Goal: Information Seeking & Learning: Learn about a topic

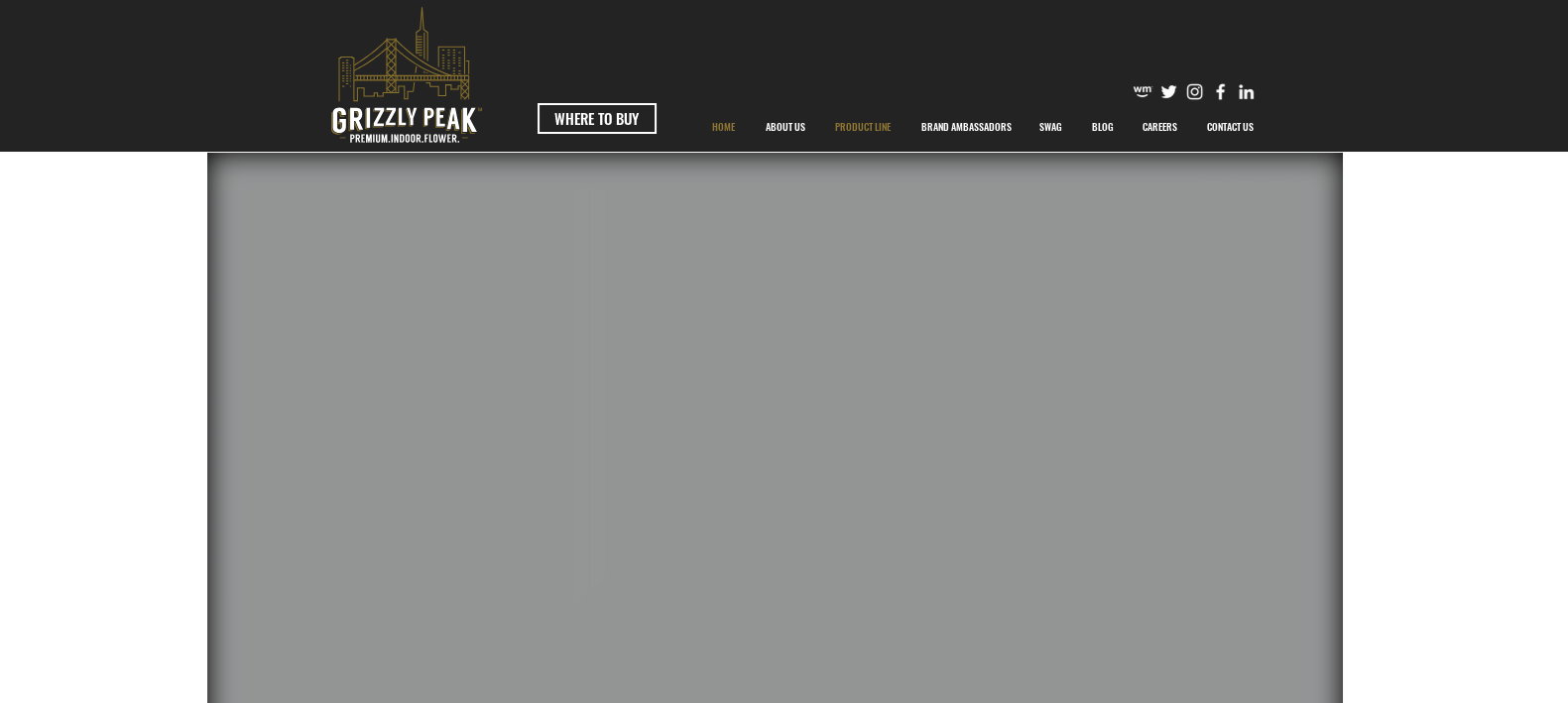
click at [855, 131] on p "PRODUCT LINE" at bounding box center [861, 127] width 75 height 50
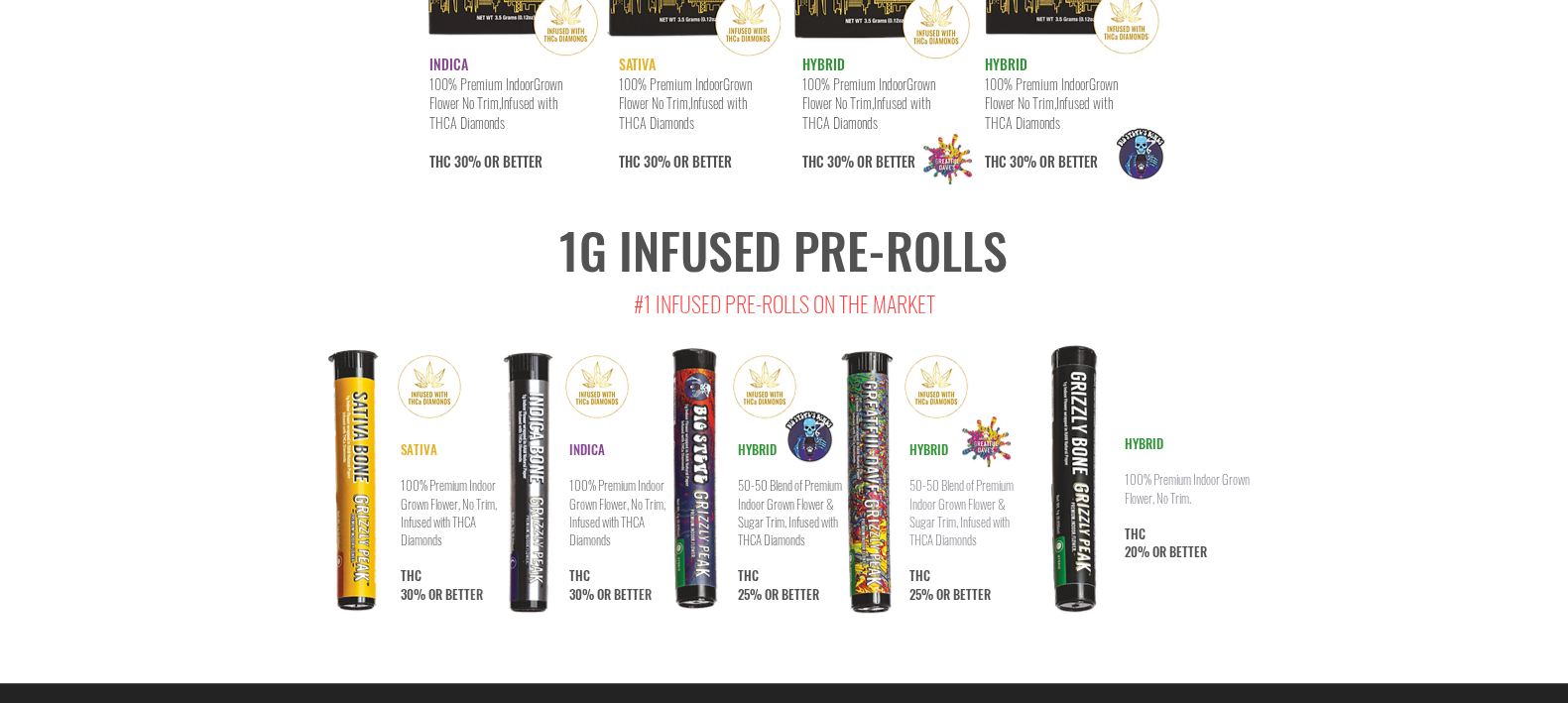
scroll to position [10448, 0]
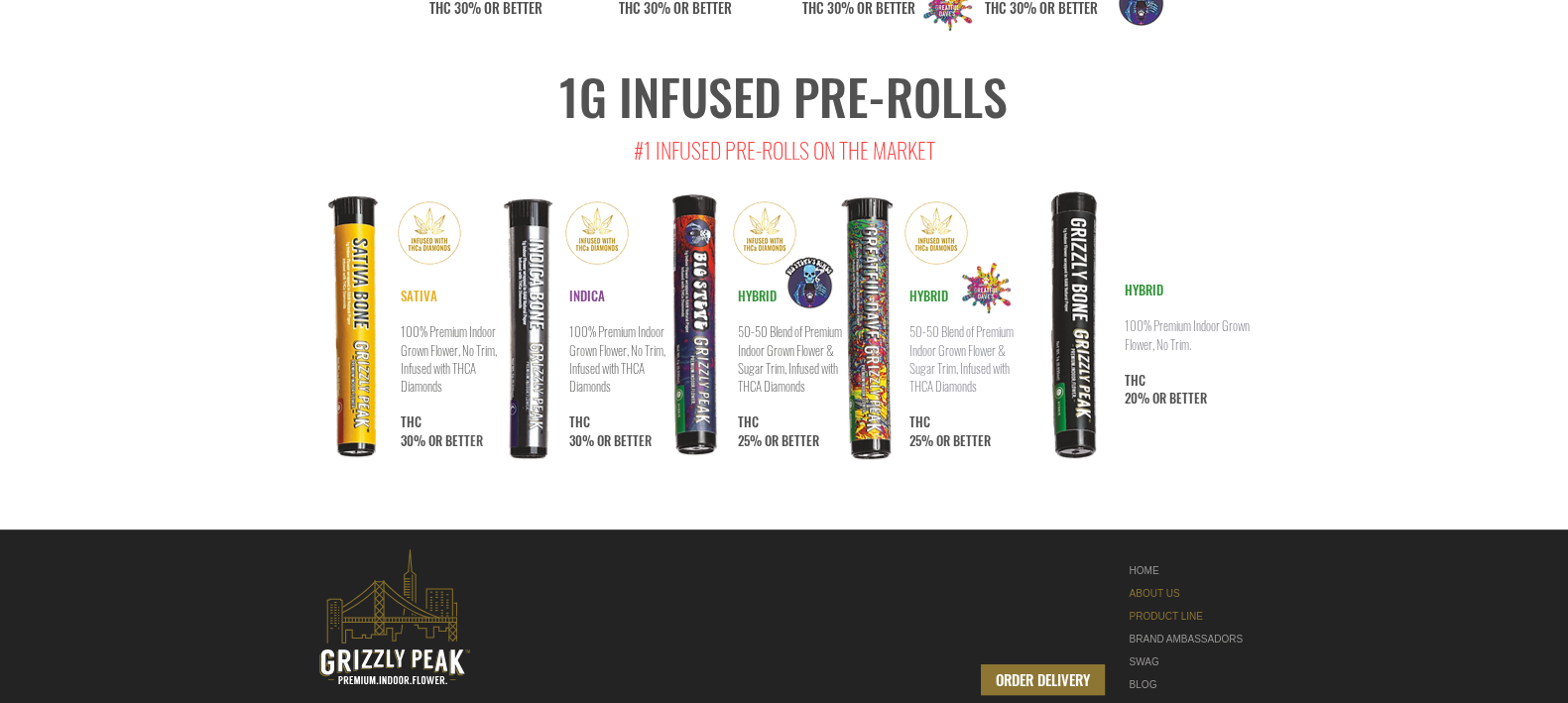
click at [1170, 582] on link "ABOUT US" at bounding box center [1191, 593] width 125 height 23
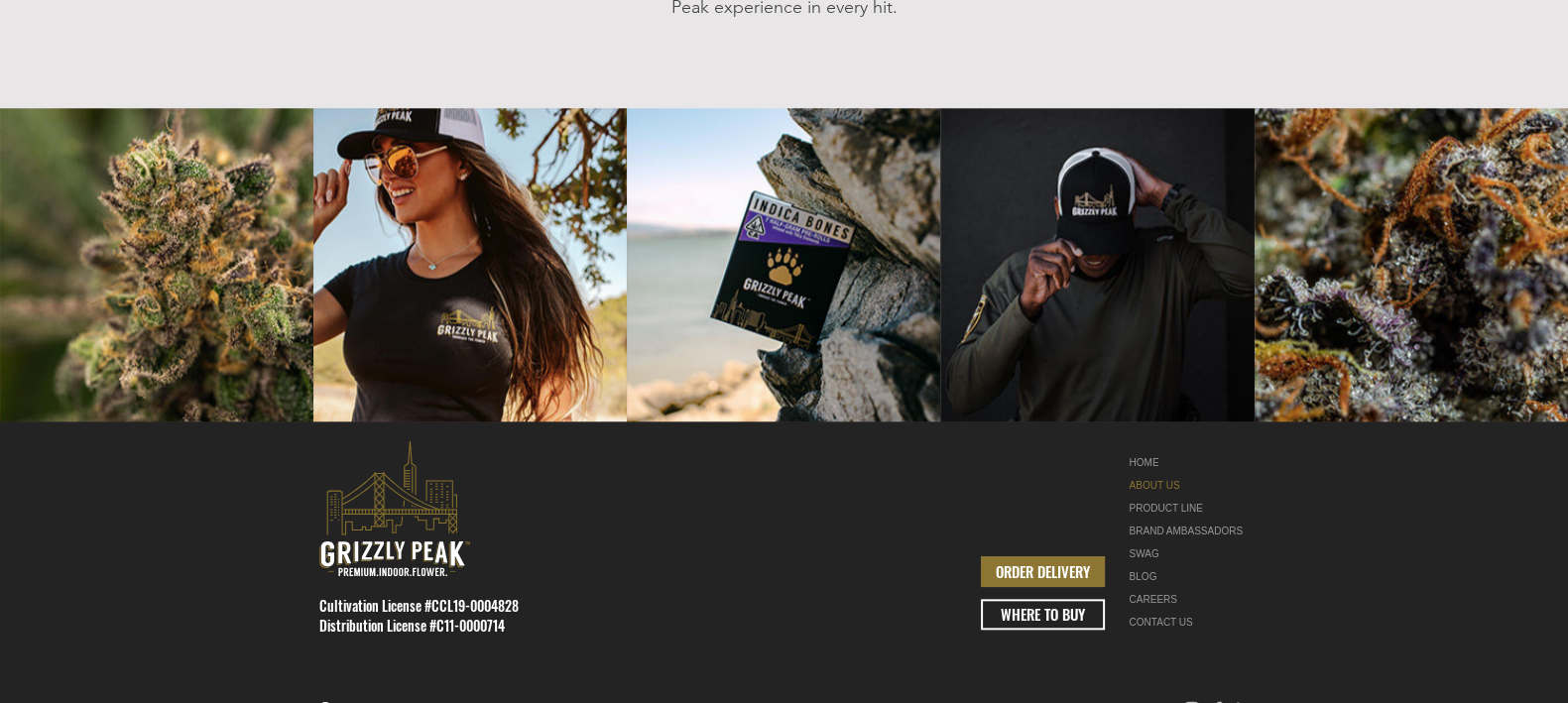
scroll to position [2600, 0]
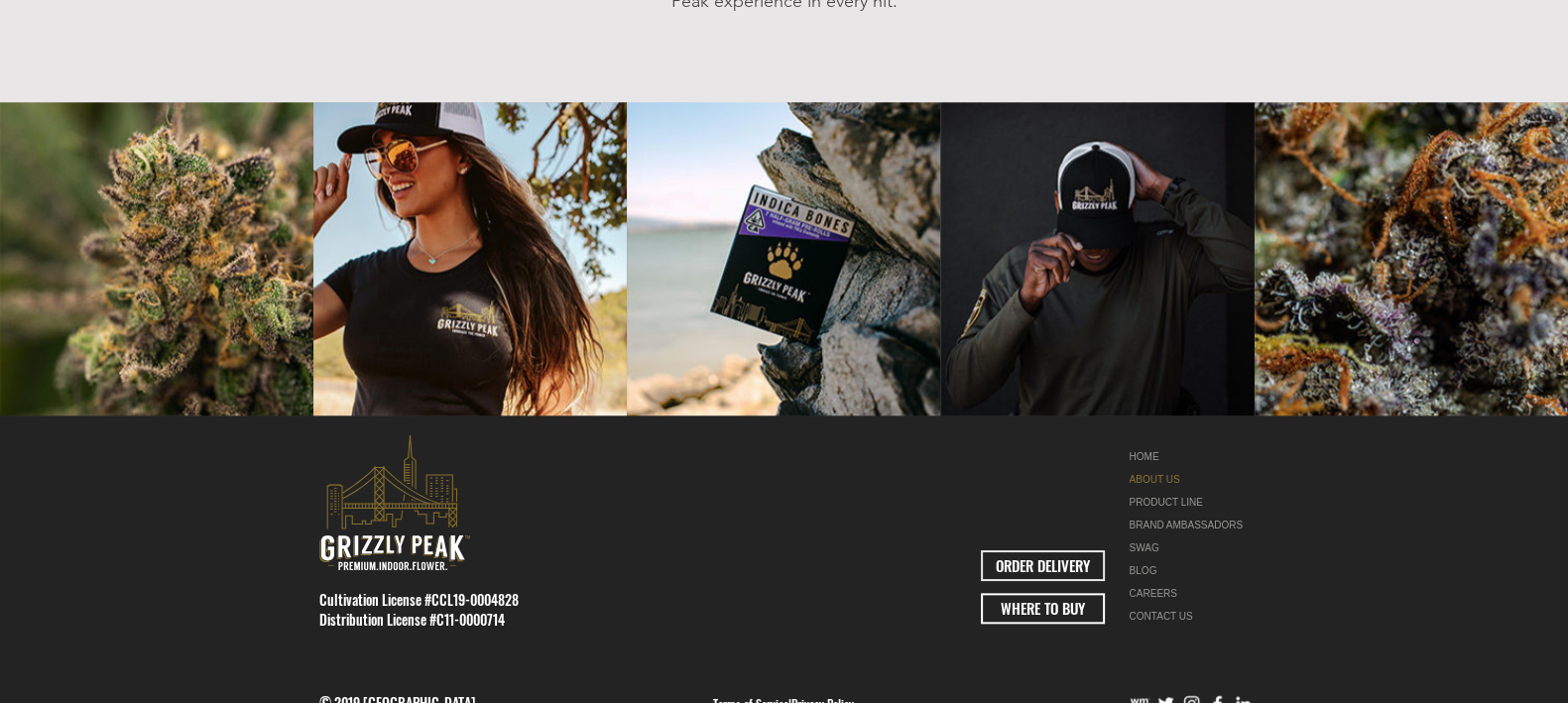
click at [1029, 556] on span "ORDER DELIVERY" at bounding box center [1042, 566] width 94 height 21
click at [1028, 593] on link "WHERE TO BUY" at bounding box center [1042, 608] width 124 height 31
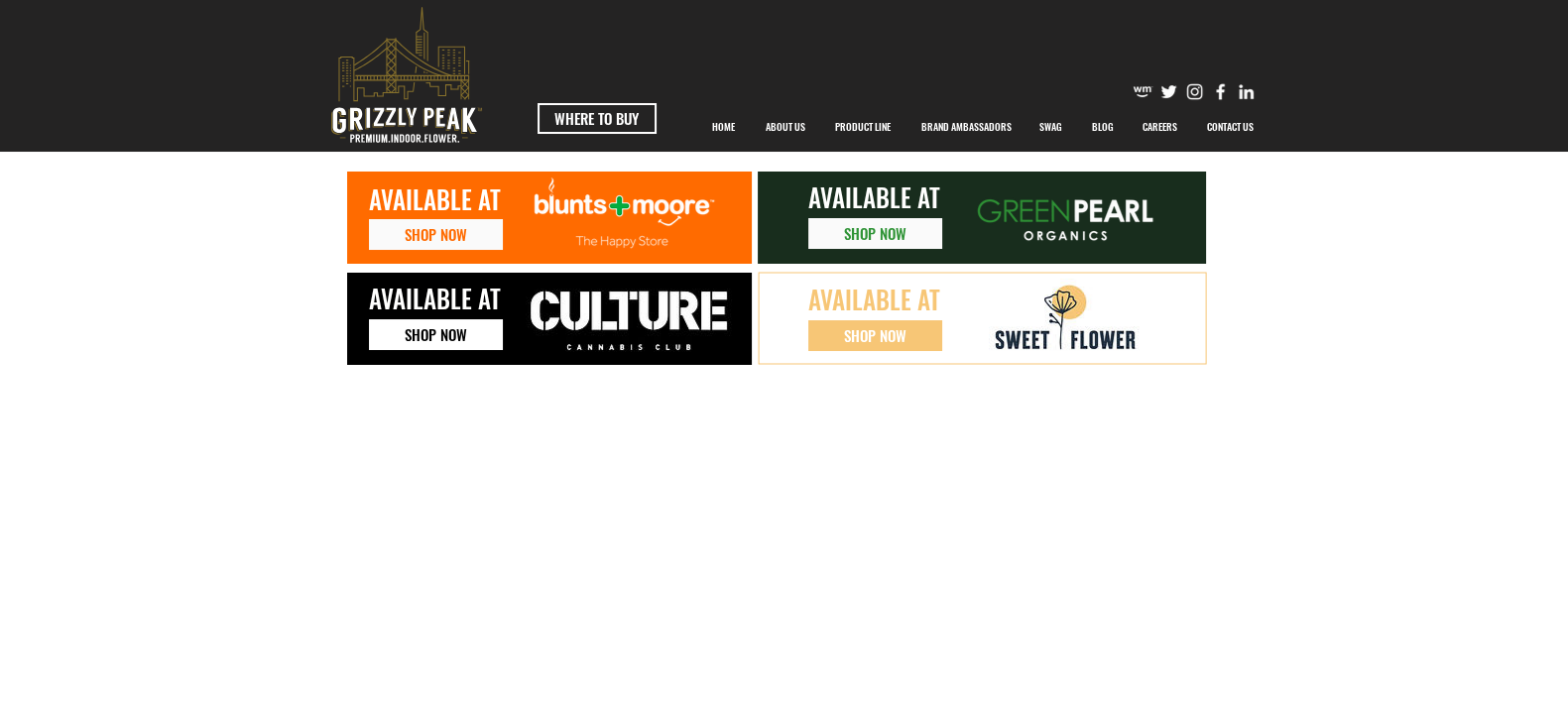
click at [447, 329] on span "SHOP NOW" at bounding box center [436, 334] width 63 height 21
click at [932, 225] on link "SHOP NOW" at bounding box center [875, 233] width 134 height 31
click at [577, 300] on img at bounding box center [629, 320] width 238 height 79
click at [445, 329] on span "SHOP NOW" at bounding box center [436, 334] width 63 height 21
click at [454, 217] on icon at bounding box center [549, 218] width 405 height 92
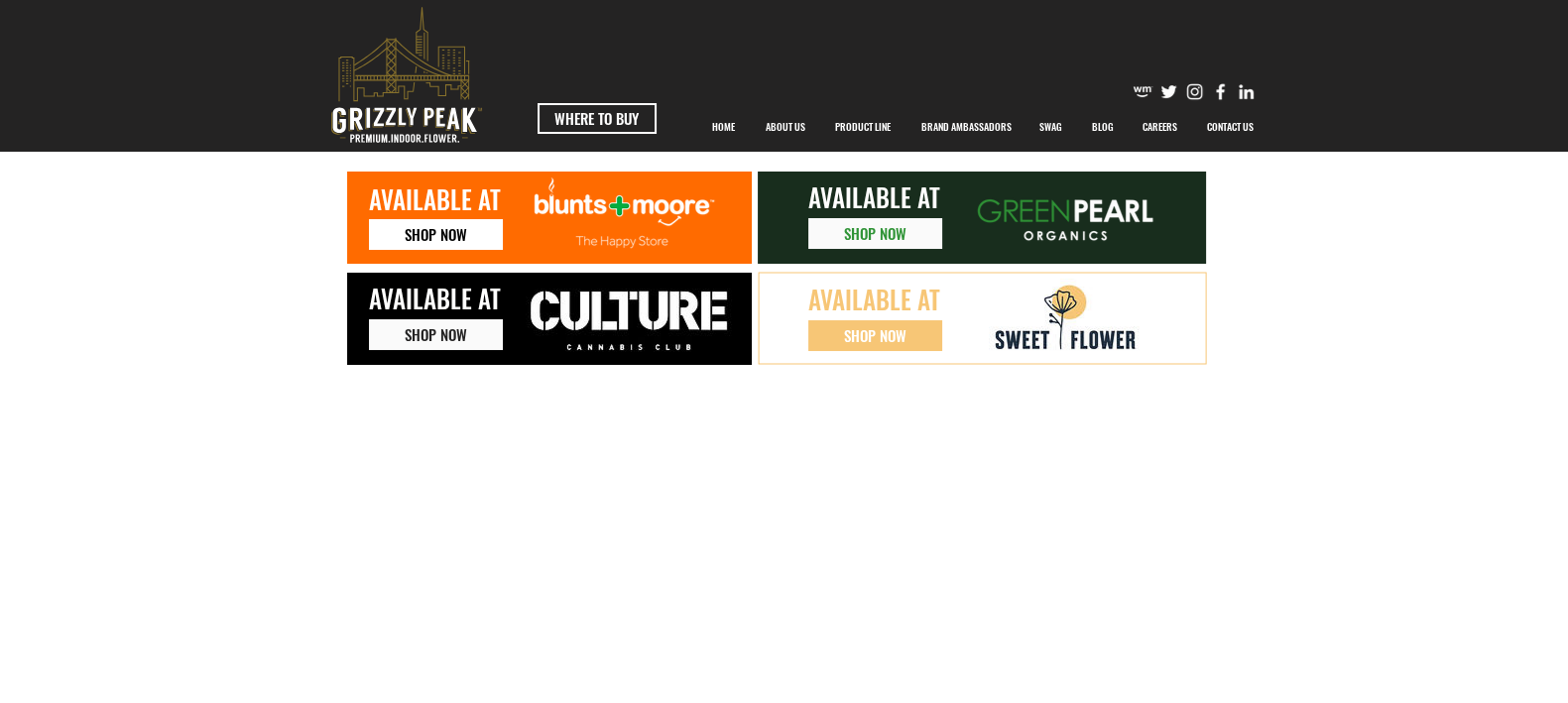
click at [454, 236] on span "SHOP NOW" at bounding box center [436, 234] width 63 height 21
click at [867, 344] on span "SHOP NOW" at bounding box center [874, 335] width 63 height 21
click at [936, 126] on p "BRAND AMBASSADORS" at bounding box center [966, 127] width 110 height 50
click at [1096, 131] on p "BLOG" at bounding box center [1102, 127] width 42 height 50
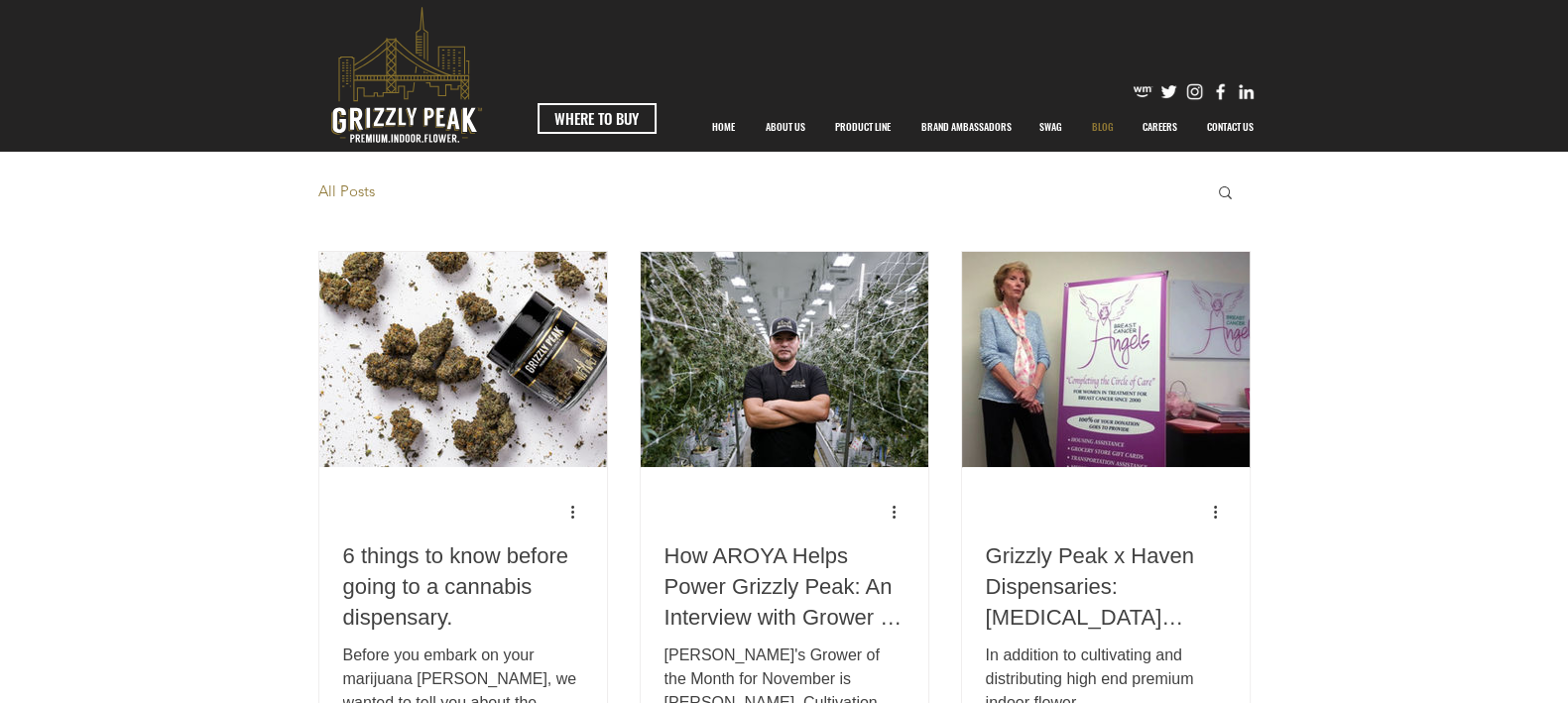
scroll to position [123, 0]
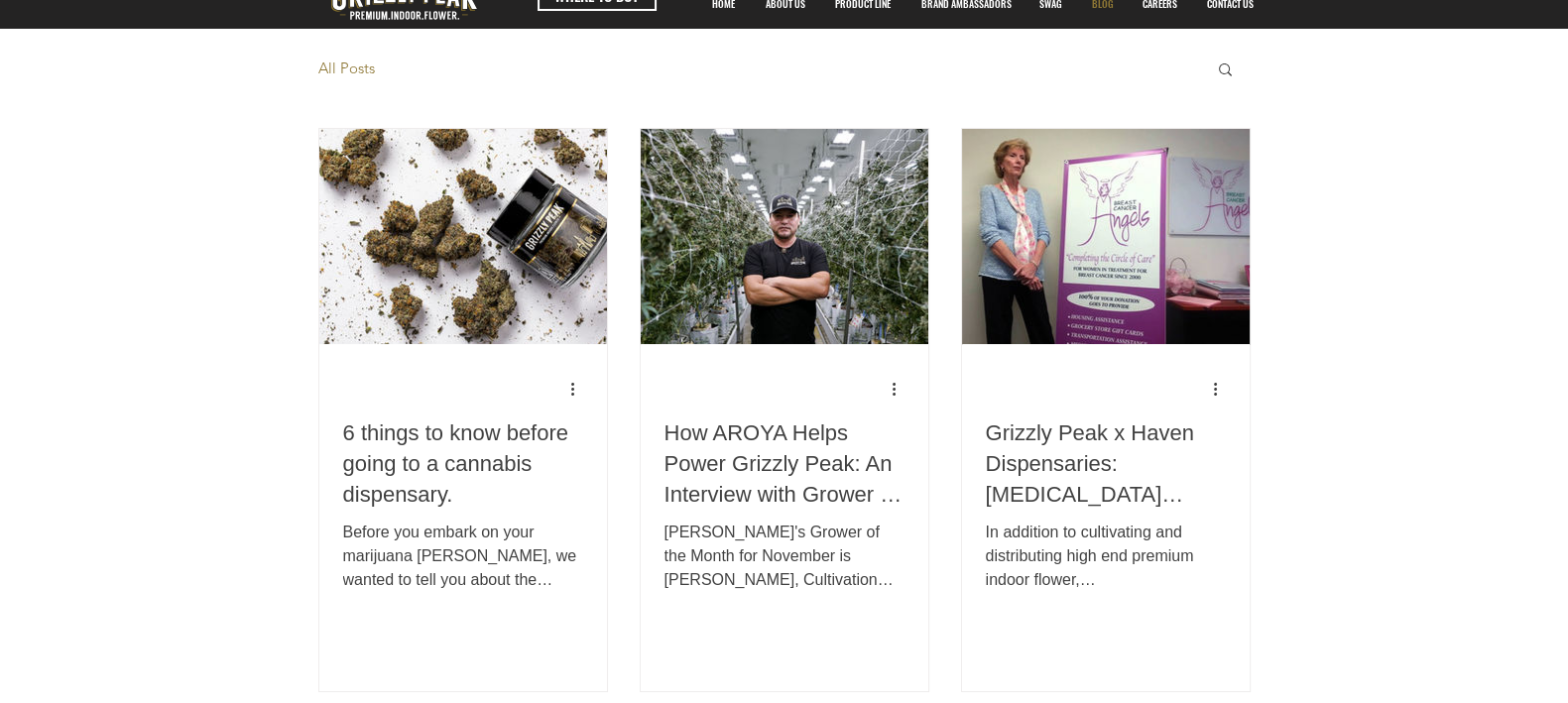
click at [382, 399] on div "Blog feed" at bounding box center [436, 389] width 187 height 34
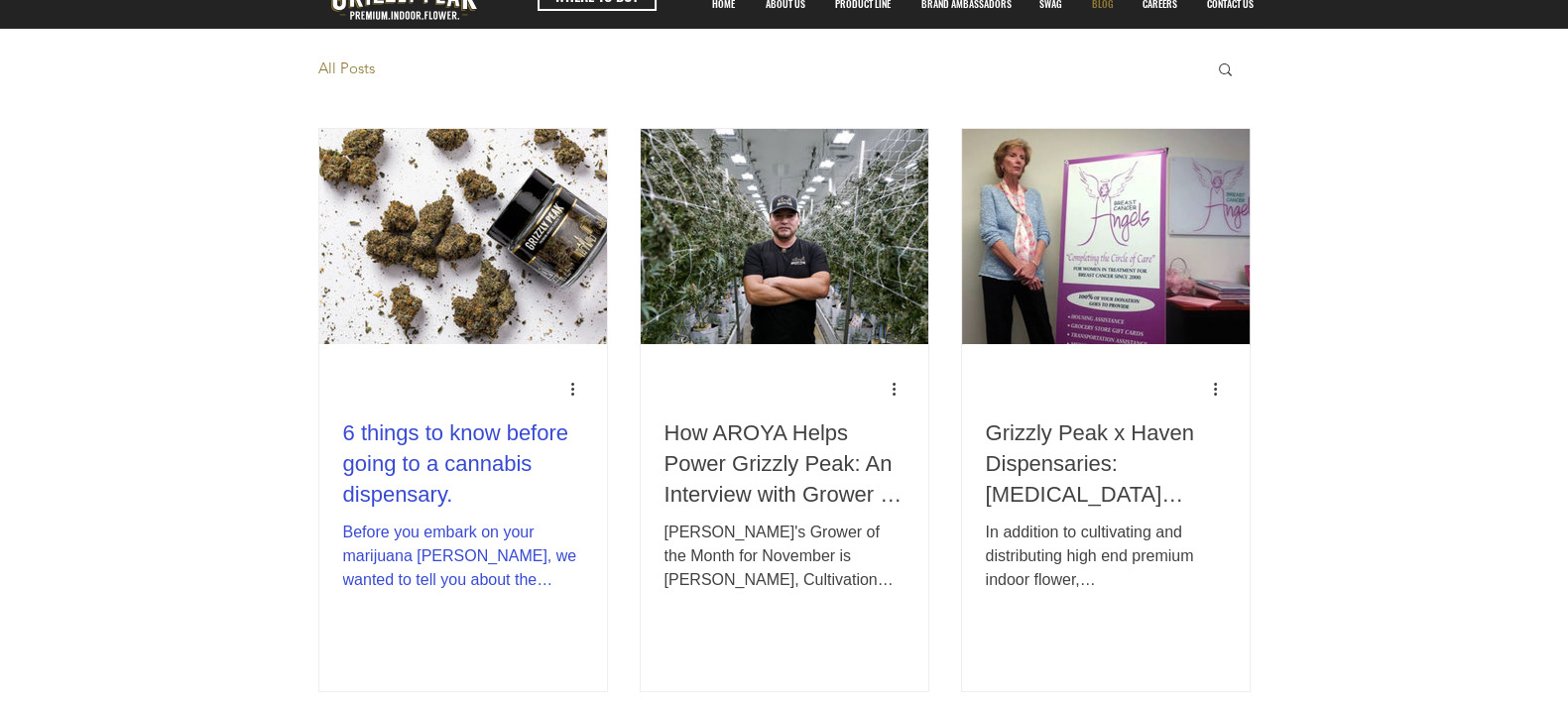
click at [423, 462] on h2 "6 things to know before going to a cannabis dispensary." at bounding box center [463, 464] width 240 height 91
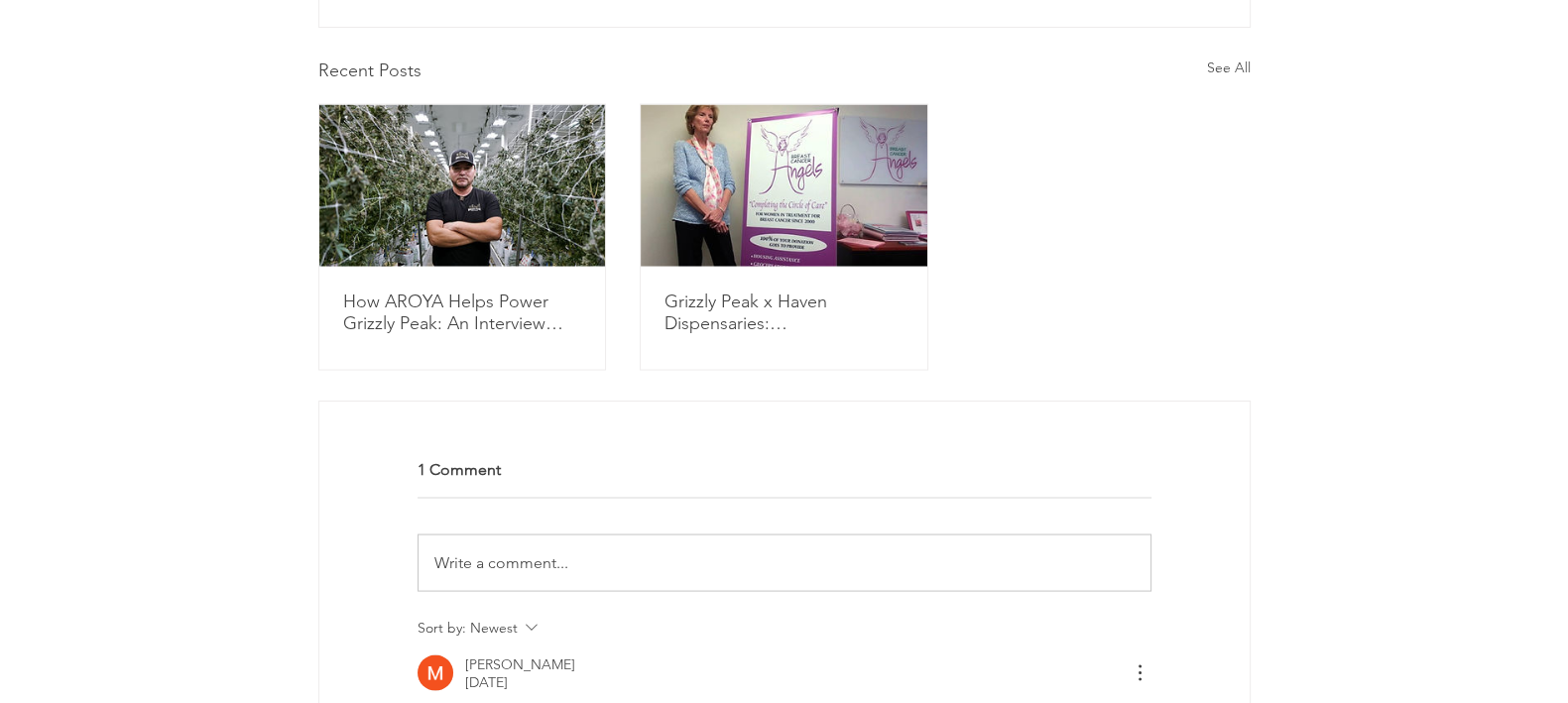
scroll to position [4589, 0]
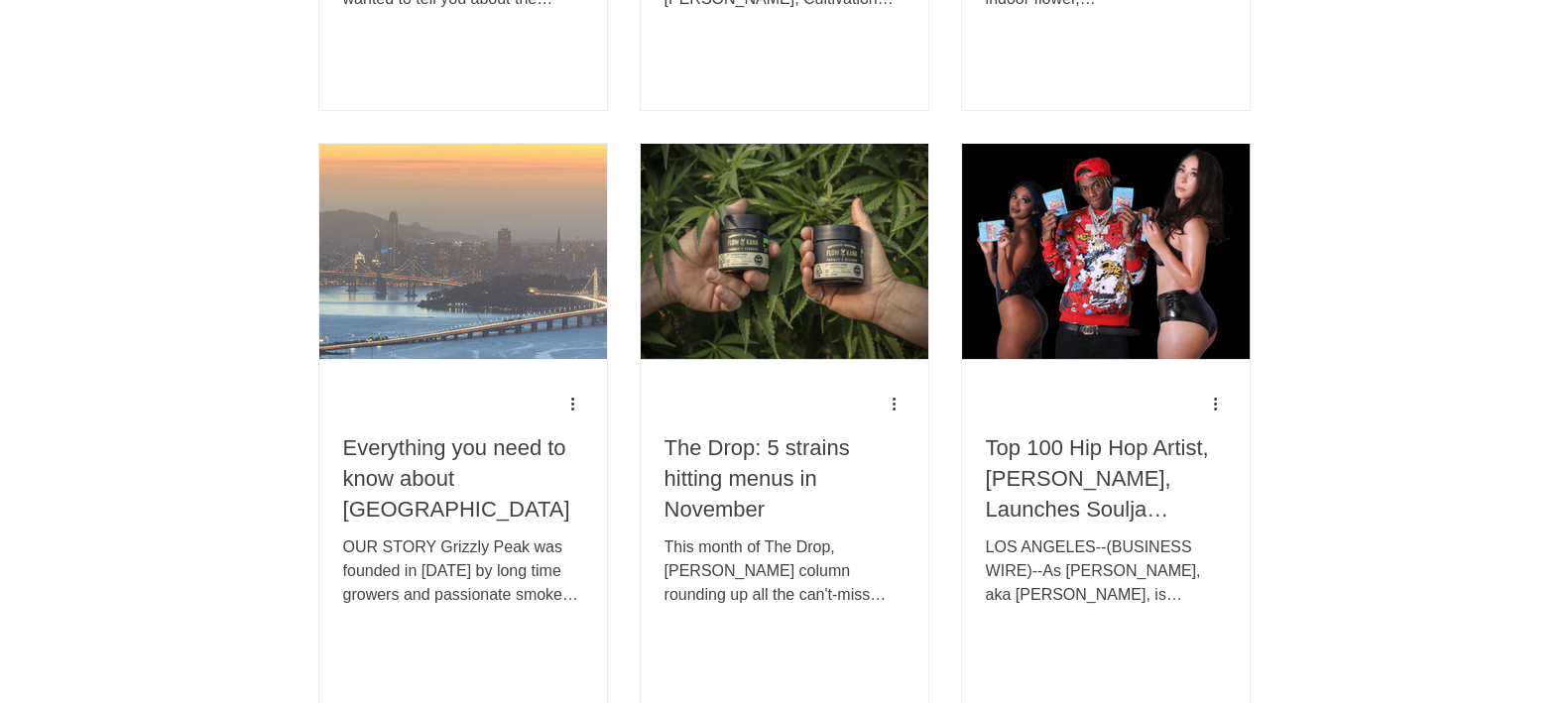
scroll to position [744, 0]
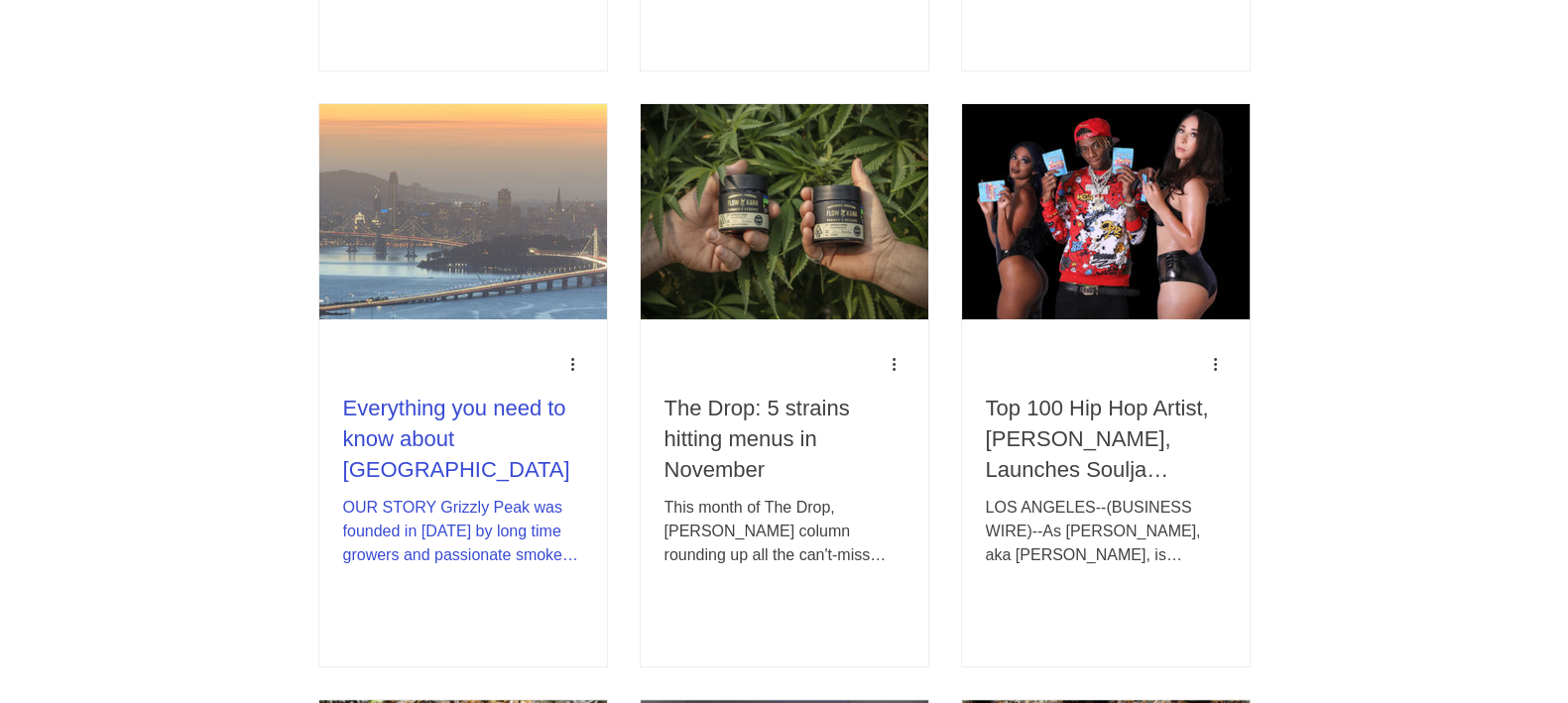
click at [373, 453] on h2 "Everything you need to know about [GEOGRAPHIC_DATA]" at bounding box center [463, 439] width 240 height 91
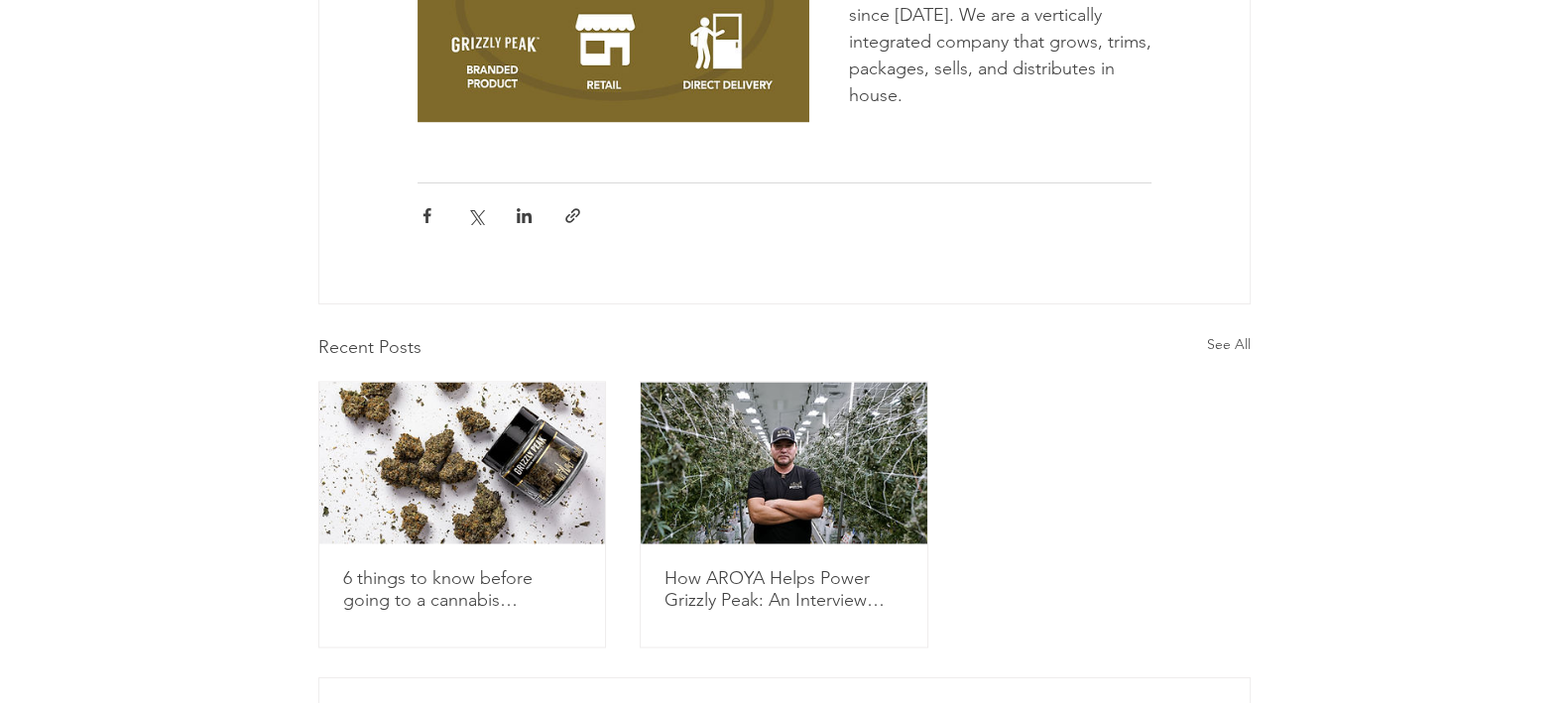
scroll to position [3968, 0]
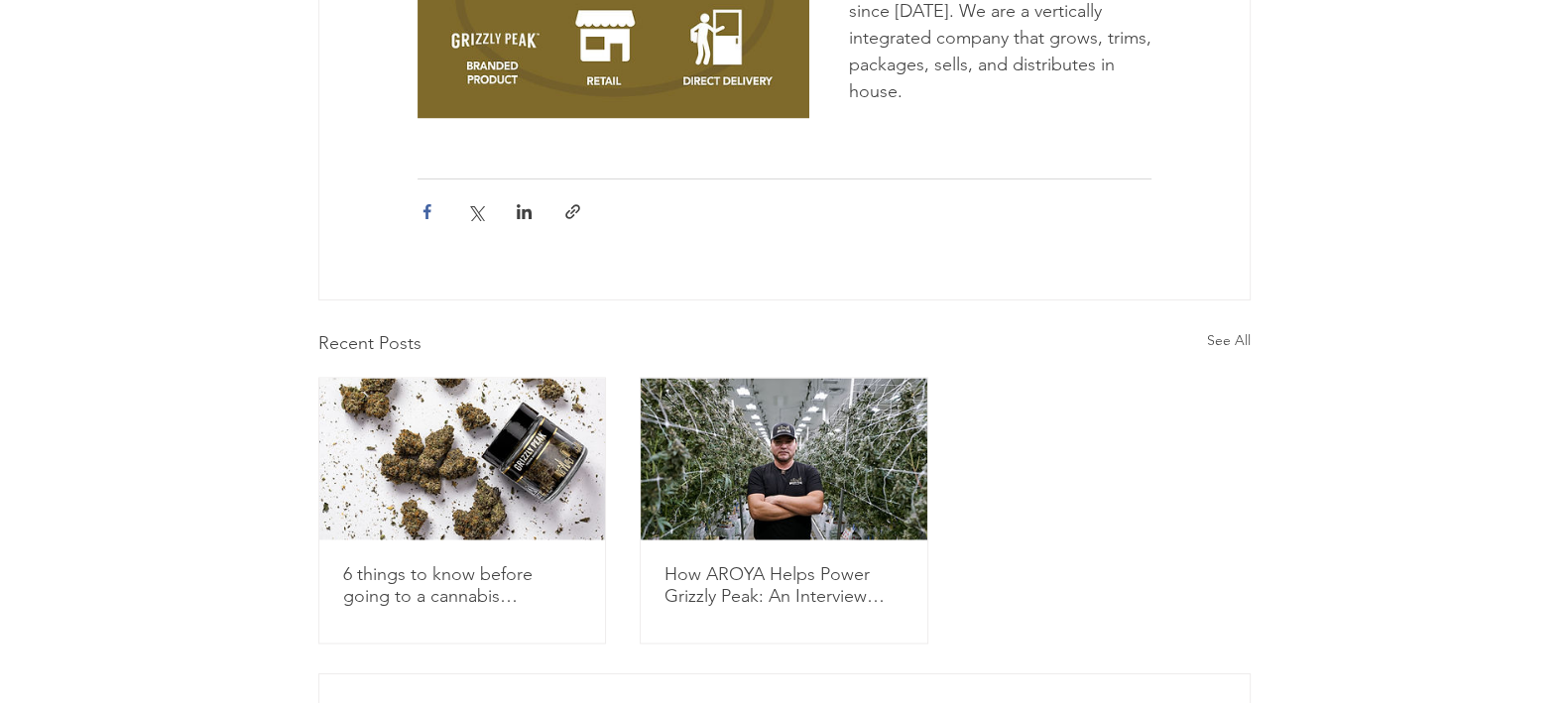
click at [424, 193] on span "Share via Facebook" at bounding box center [427, 211] width 36 height 36
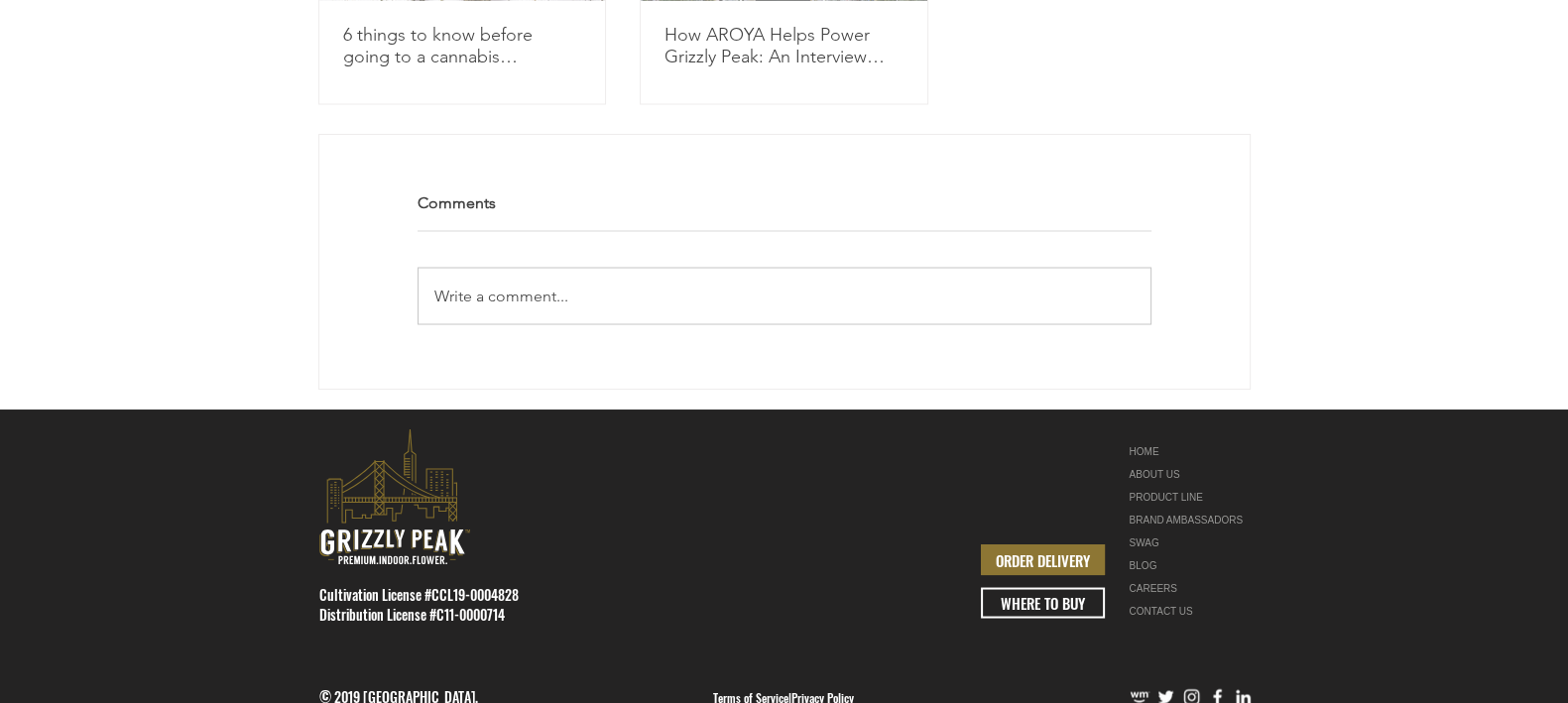
scroll to position [4508, 0]
click at [1214, 686] on img "Facebook" at bounding box center [1216, 696] width 21 height 21
click at [1161, 686] on img "Twitter" at bounding box center [1165, 696] width 21 height 21
